Goal: Task Accomplishment & Management: Manage account settings

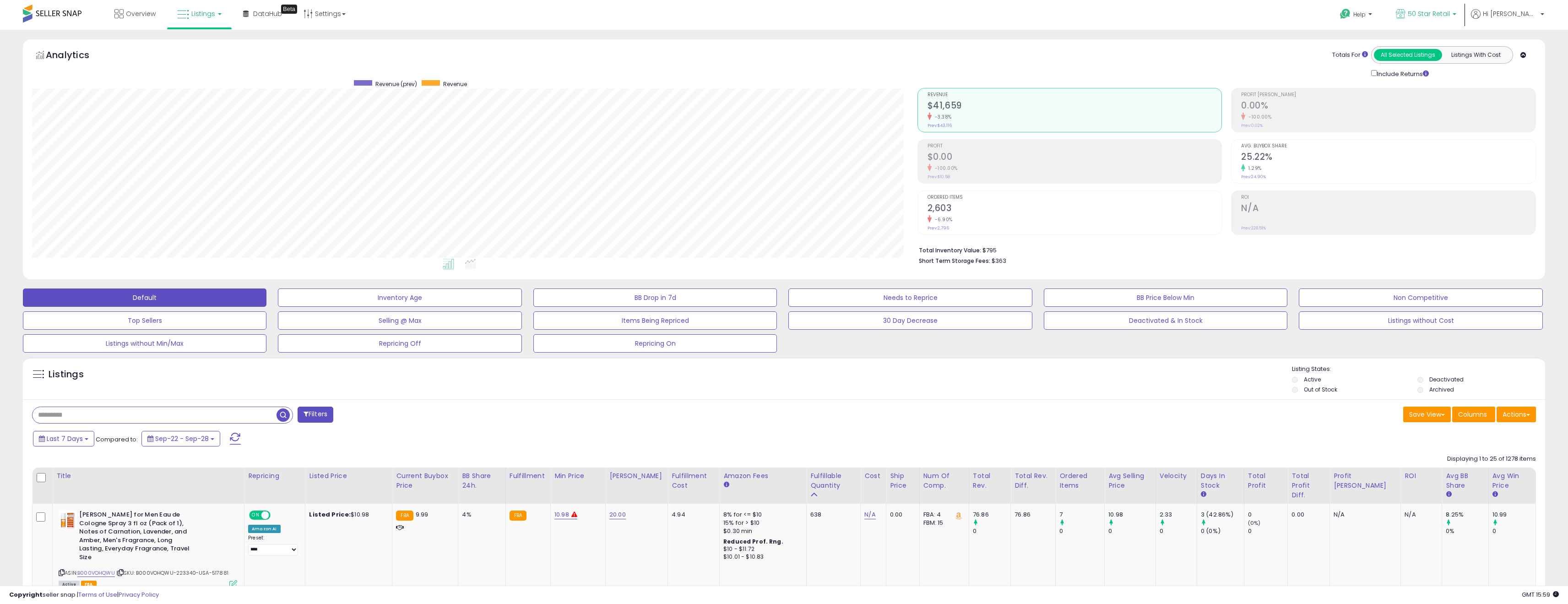
click at [1445, 8] on link "50 Star Retail" at bounding box center [1425, 14] width 74 height 30
click at [1401, 65] on span "50 Star Retail - [GEOGRAPHIC_DATA]" at bounding box center [1382, 64] width 110 height 8
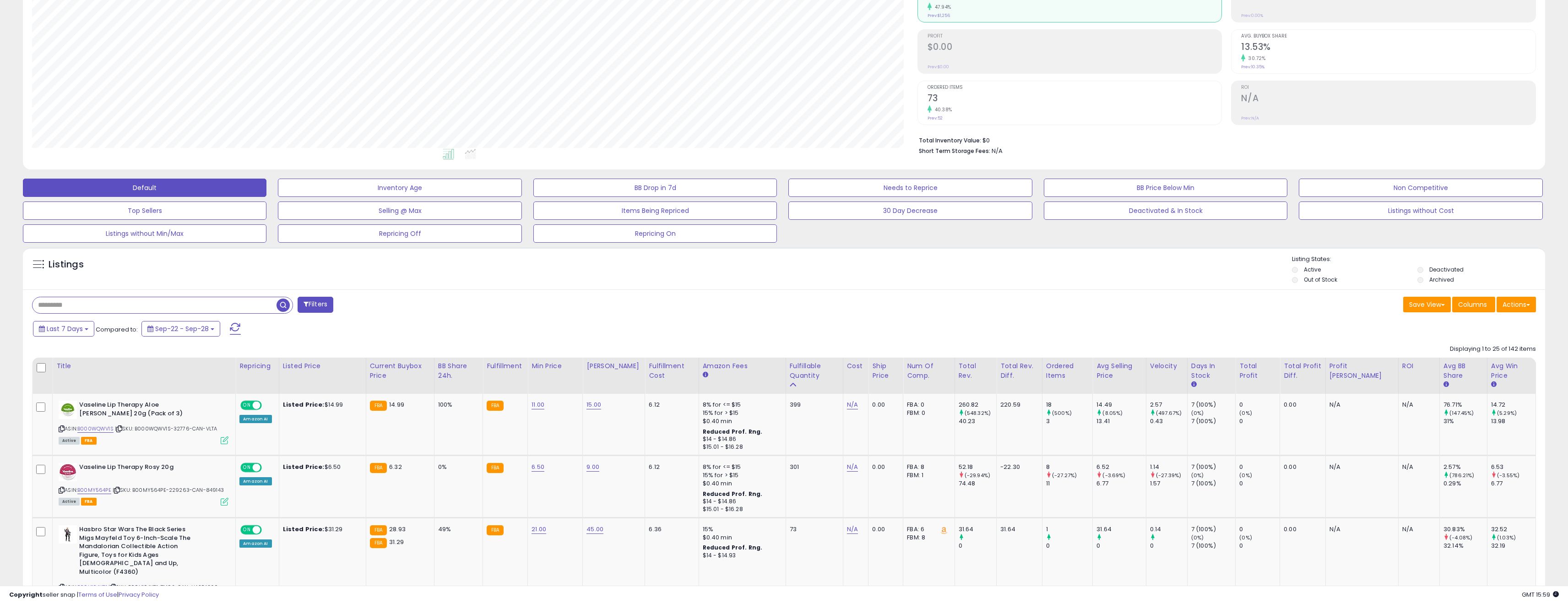
scroll to position [188, 886]
click at [544, 469] on link "6.50" at bounding box center [537, 466] width 13 height 9
type input "*"
click button "submit" at bounding box center [569, 443] width 15 height 14
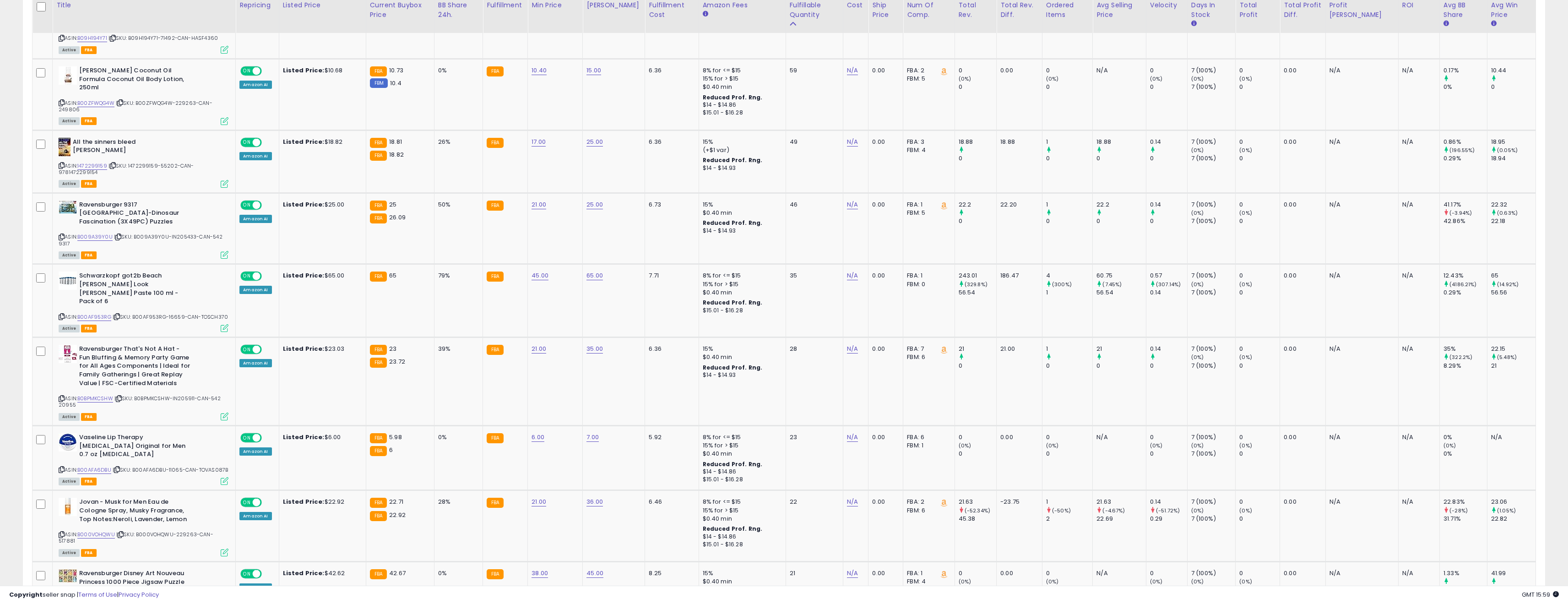
scroll to position [659, 0]
click at [544, 432] on link "6.00" at bounding box center [537, 437] width 13 height 9
click at [533, 376] on input "****" at bounding box center [517, 374] width 82 height 15
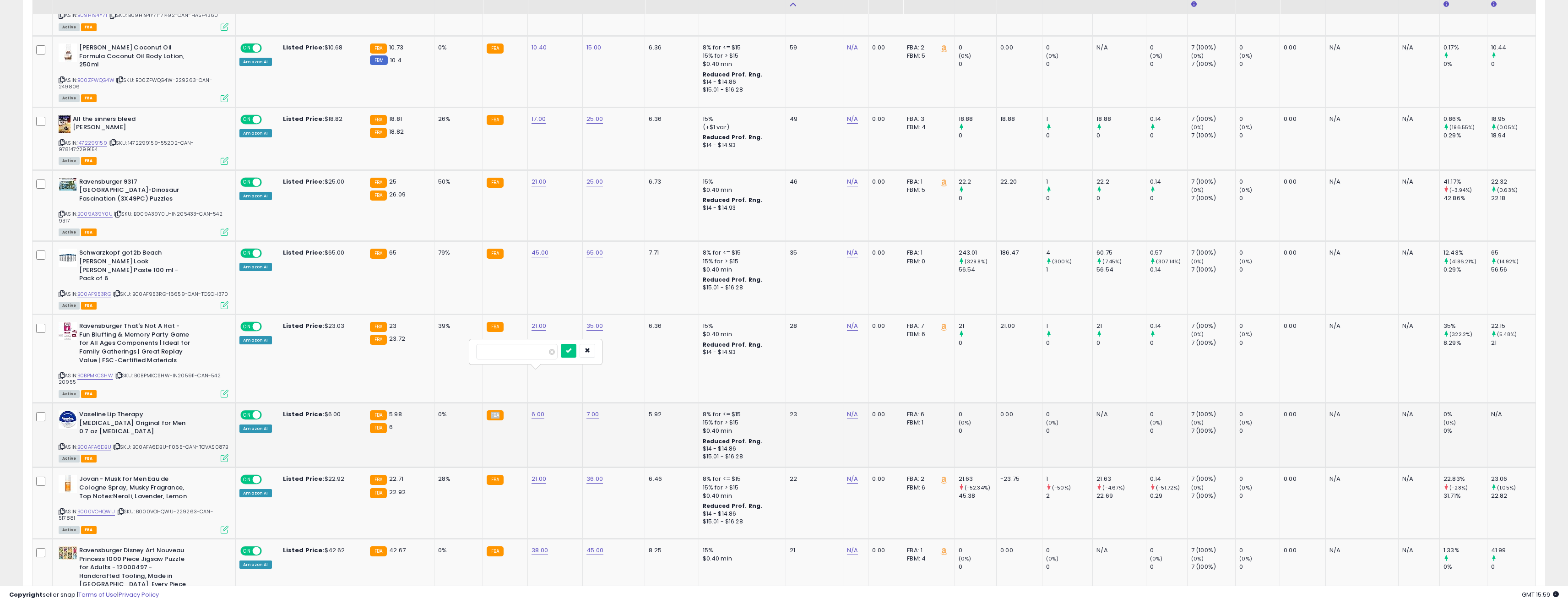
click at [528, 403] on td "FBA" at bounding box center [505, 435] width 45 height 65
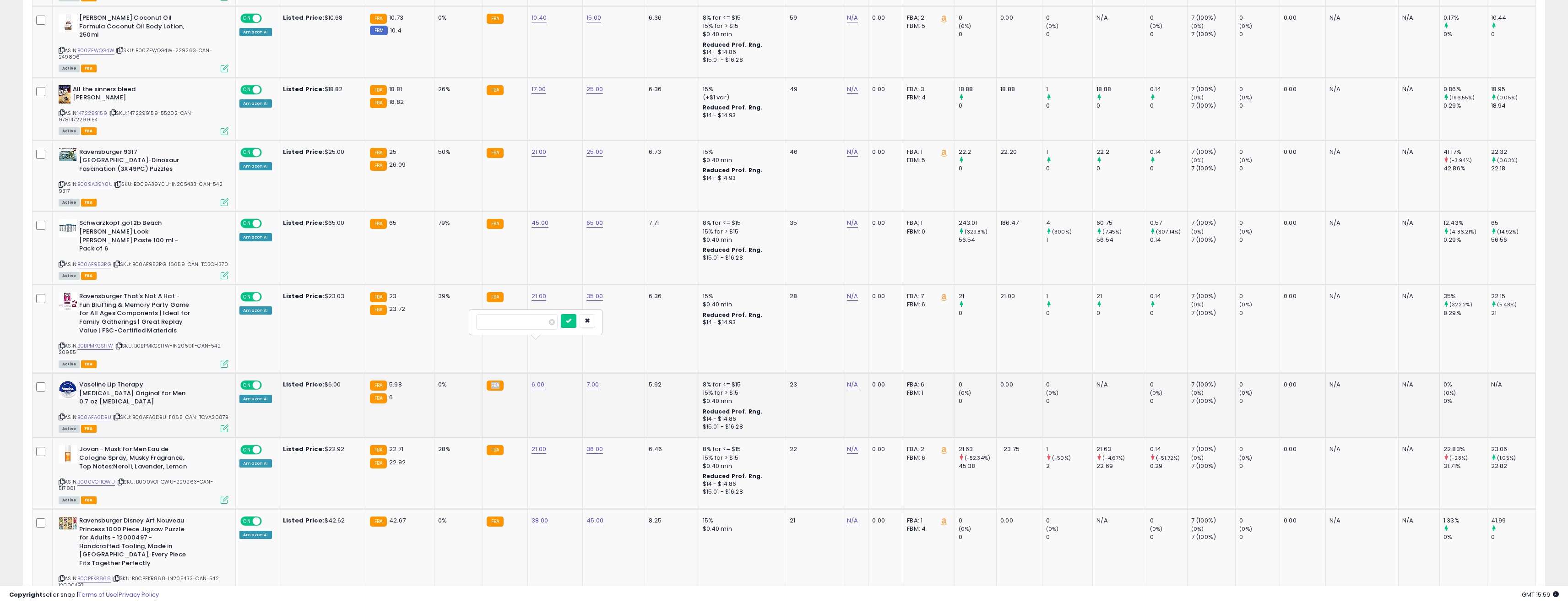
click at [528, 376] on td "FBA" at bounding box center [505, 405] width 45 height 65
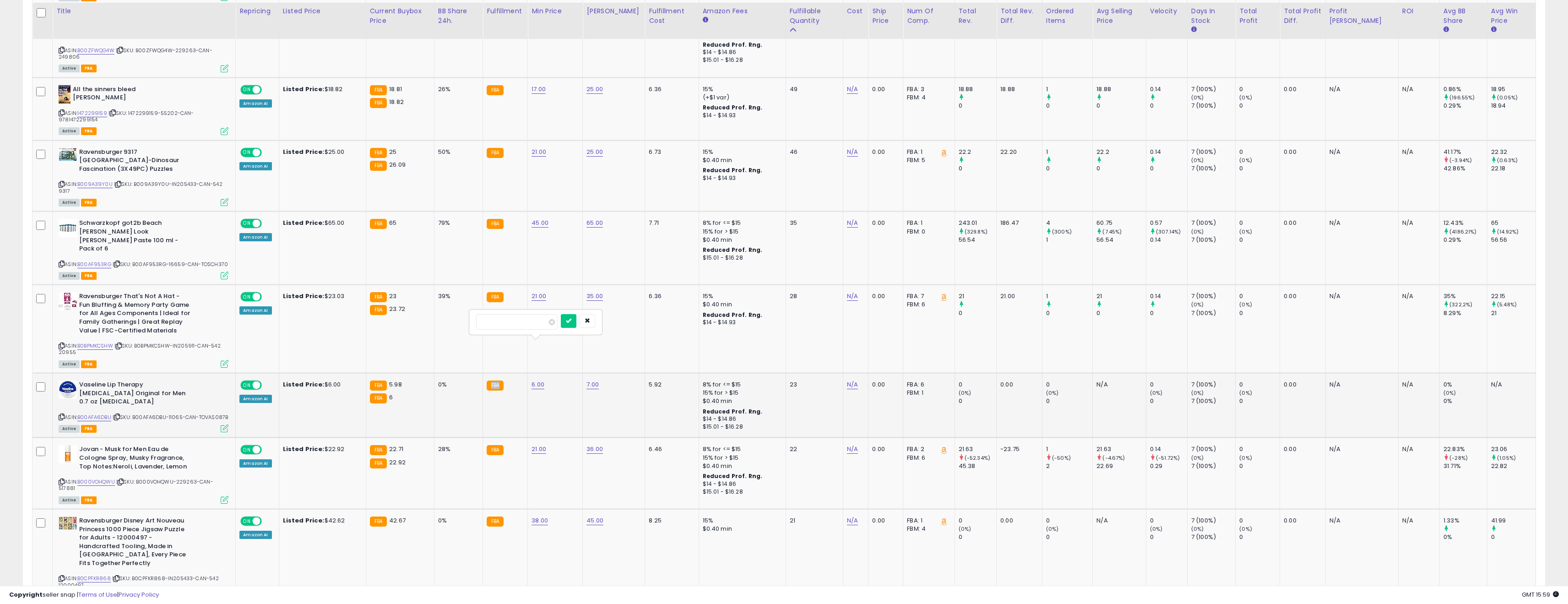
scroll to position [714, 0]
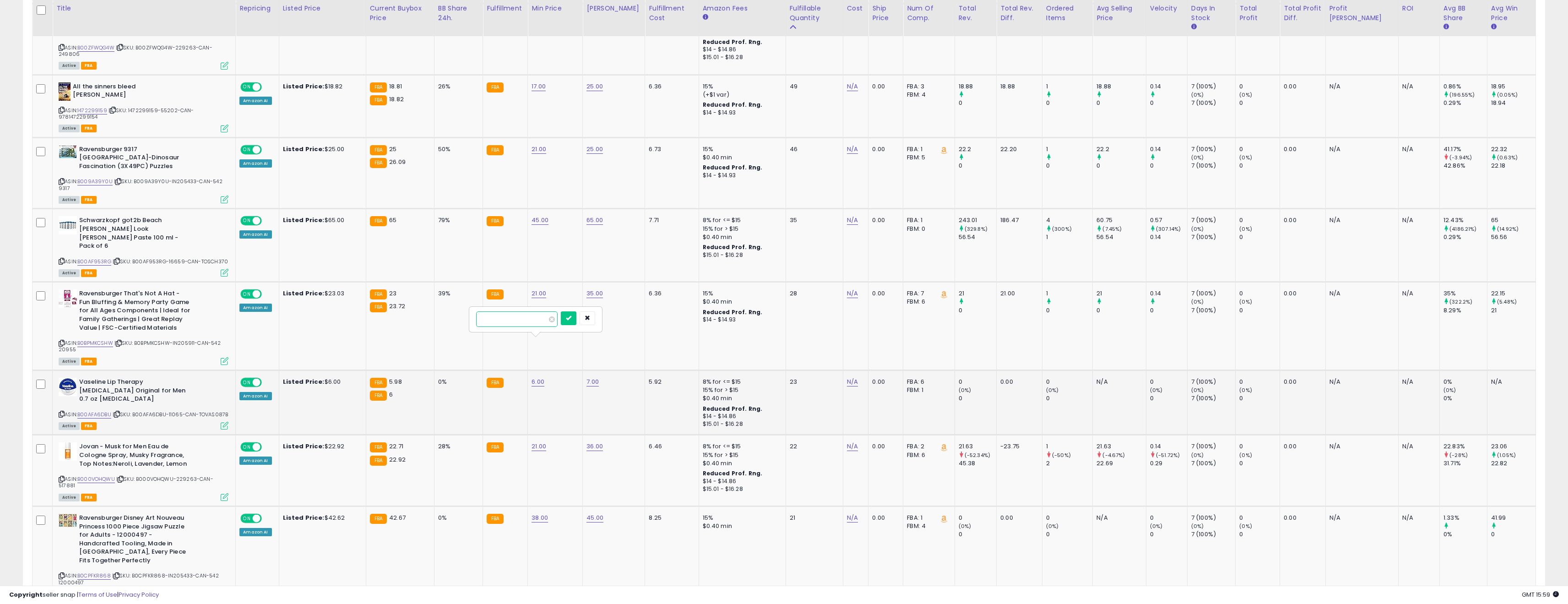
click at [508, 316] on input "****" at bounding box center [517, 319] width 82 height 15
type input "*"
click button "submit" at bounding box center [569, 318] width 15 height 14
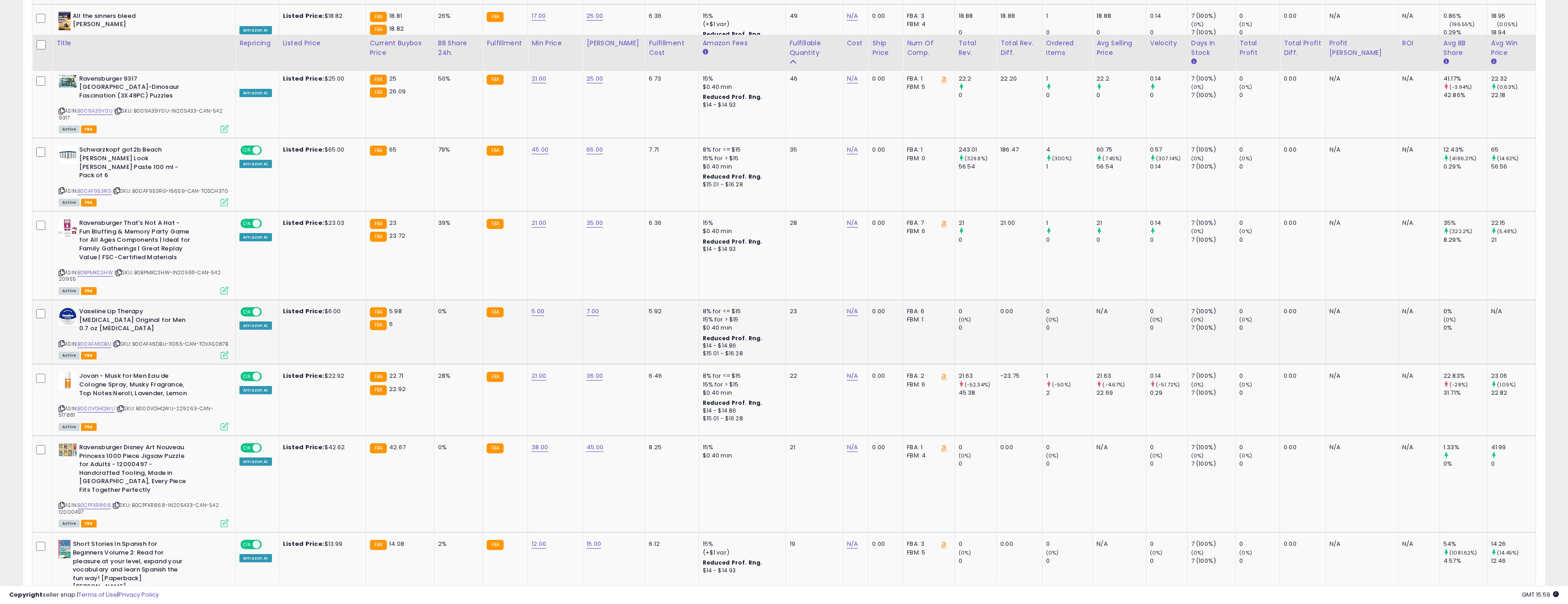
scroll to position [824, 0]
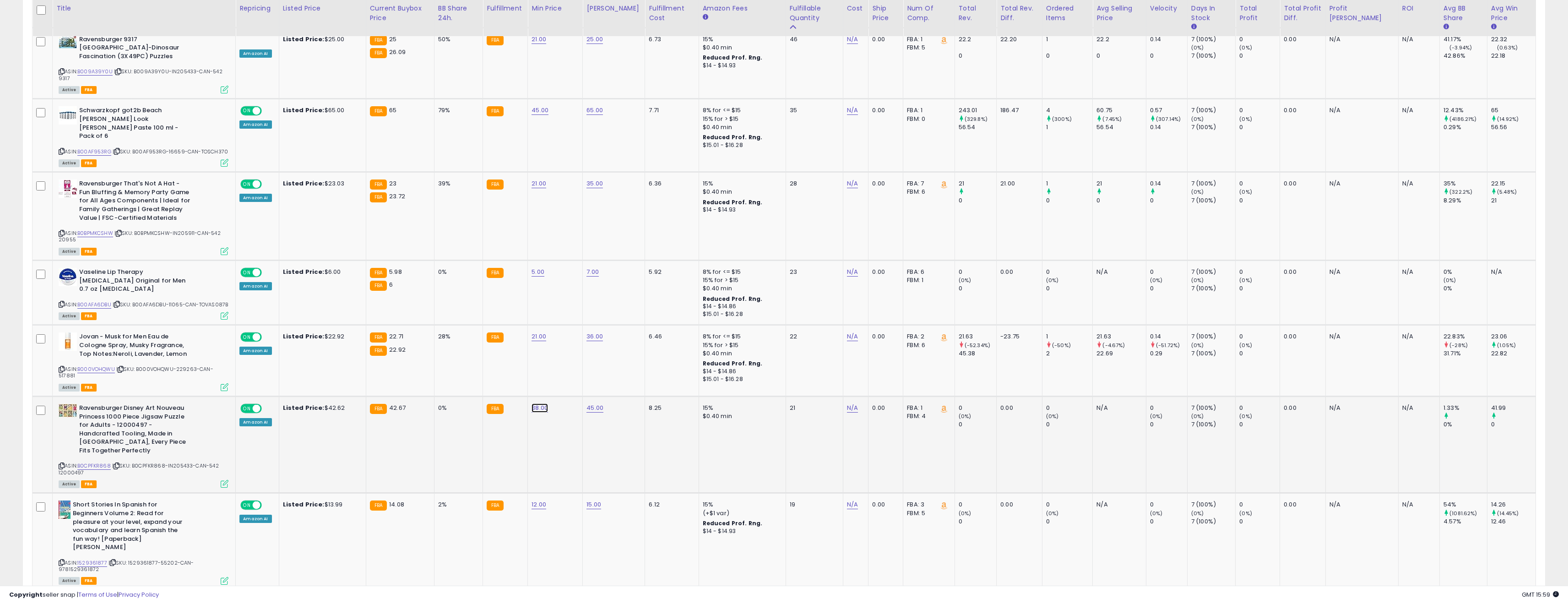
click at [548, 404] on link "38.00" at bounding box center [539, 408] width 16 height 9
click at [549, 397] on td "38.00 *****" at bounding box center [555, 445] width 55 height 97
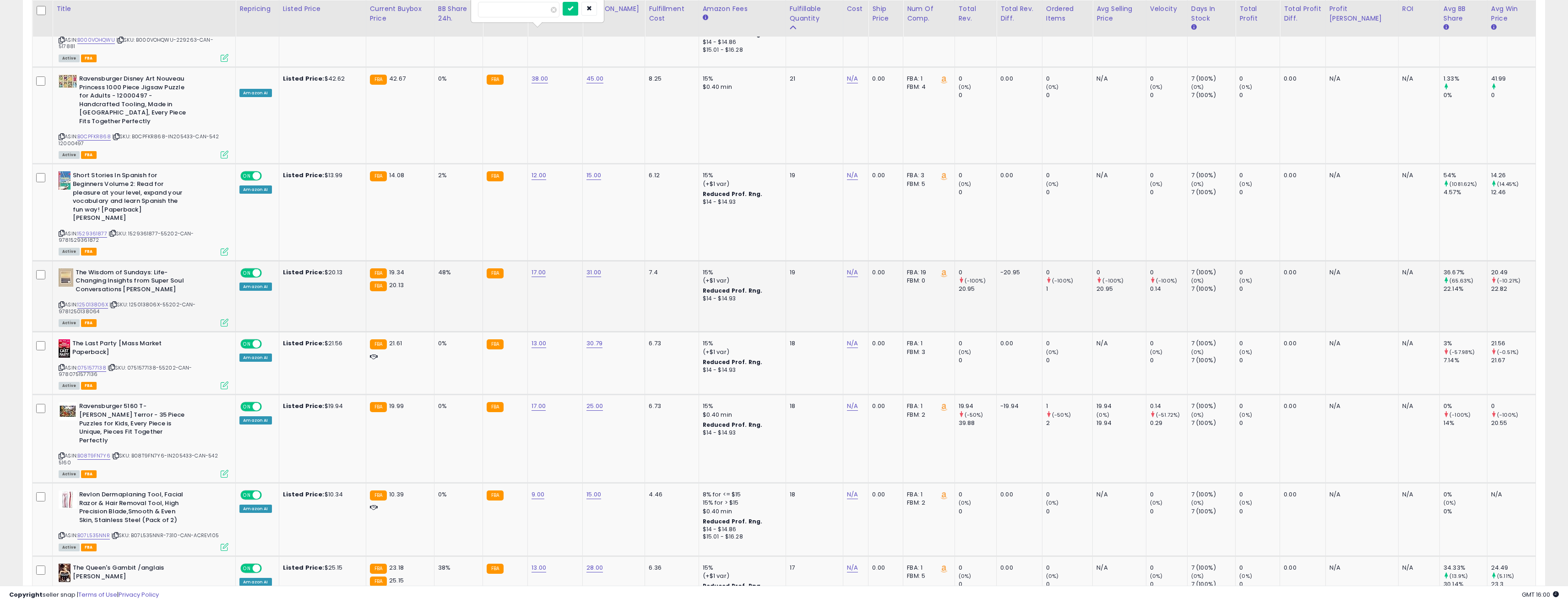
scroll to position [1153, 0]
click at [544, 338] on link "13.00" at bounding box center [538, 342] width 14 height 9
click at [561, 394] on td "17.00" at bounding box center [555, 438] width 55 height 88
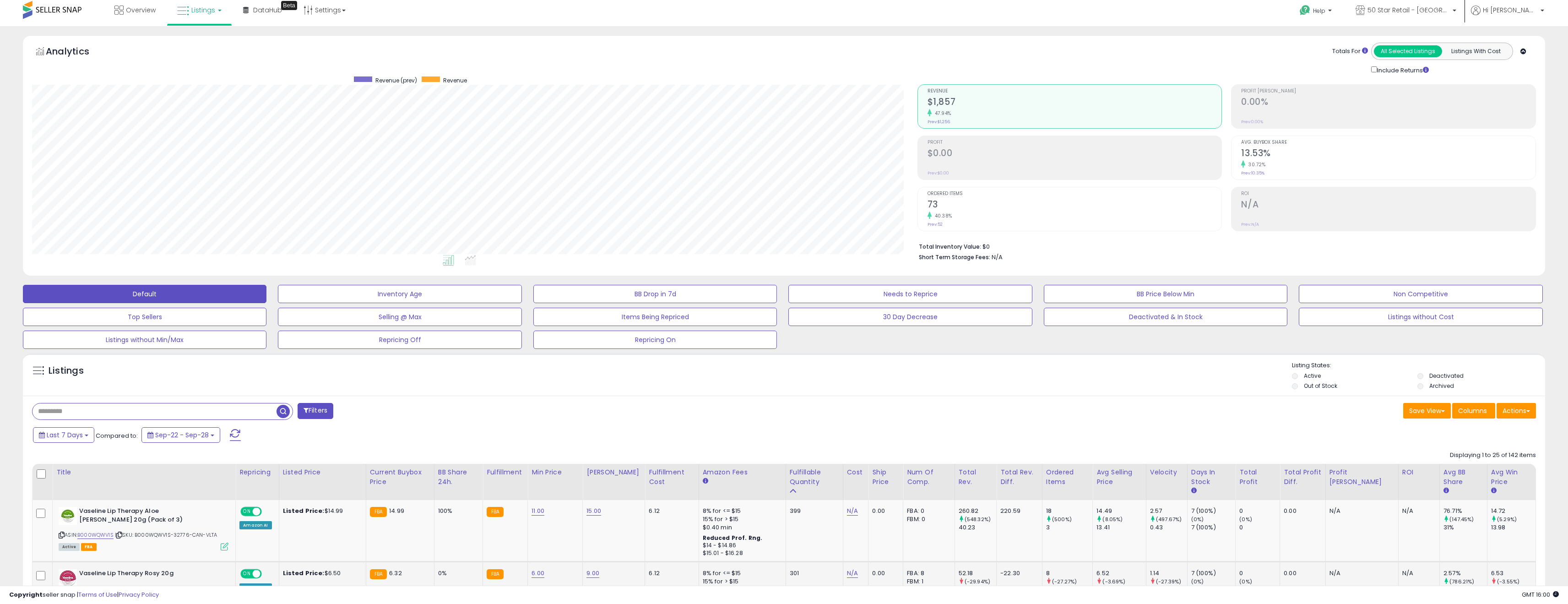
scroll to position [0, 0]
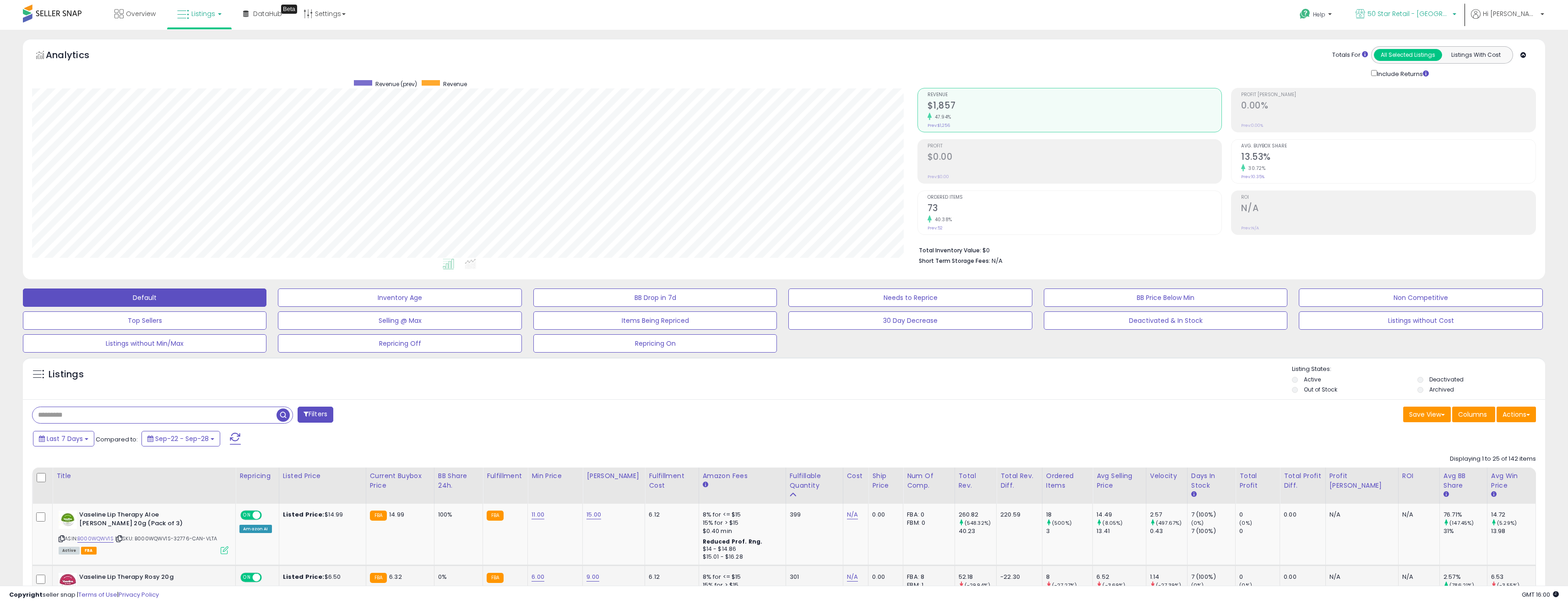
click at [1433, 20] on link "50 Star Retail - [GEOGRAPHIC_DATA]" at bounding box center [1406, 14] width 115 height 30
click at [1427, 43] on p "50 Star Retail 8,841 listings" at bounding box center [1390, 42] width 135 height 19
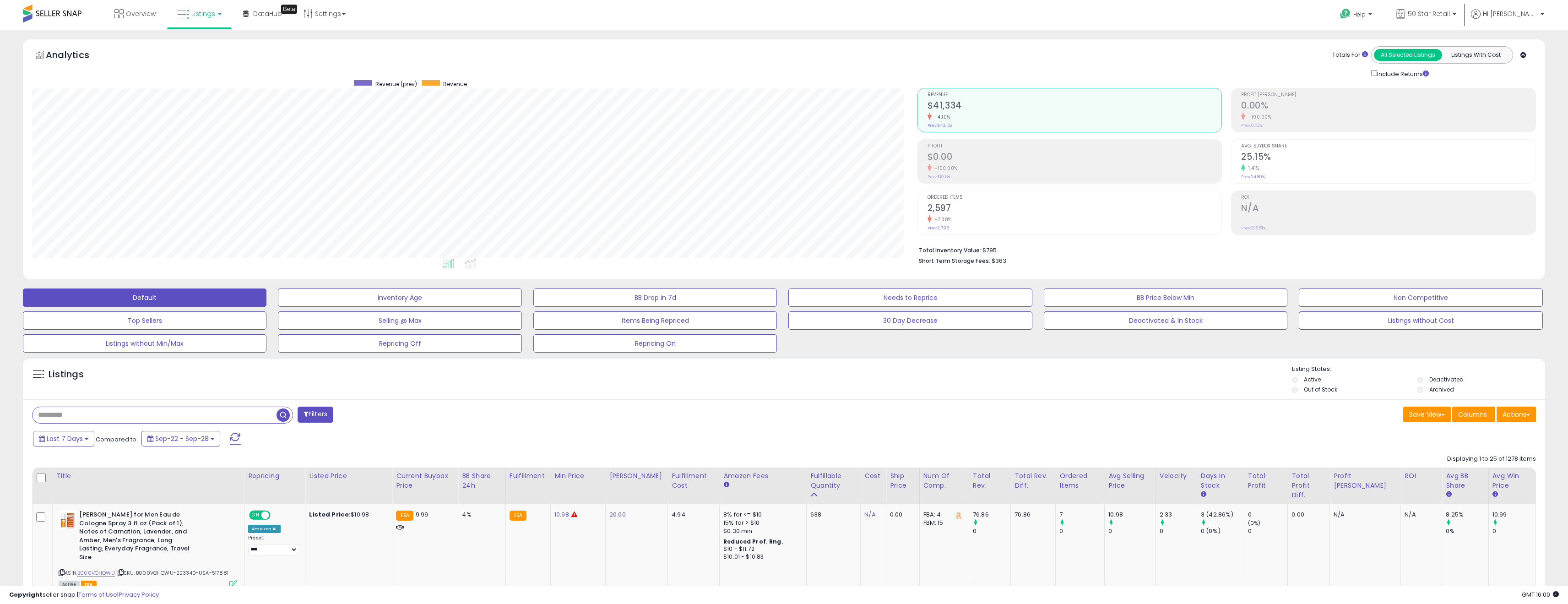
scroll to position [188, 886]
